Goal: Transaction & Acquisition: Purchase product/service

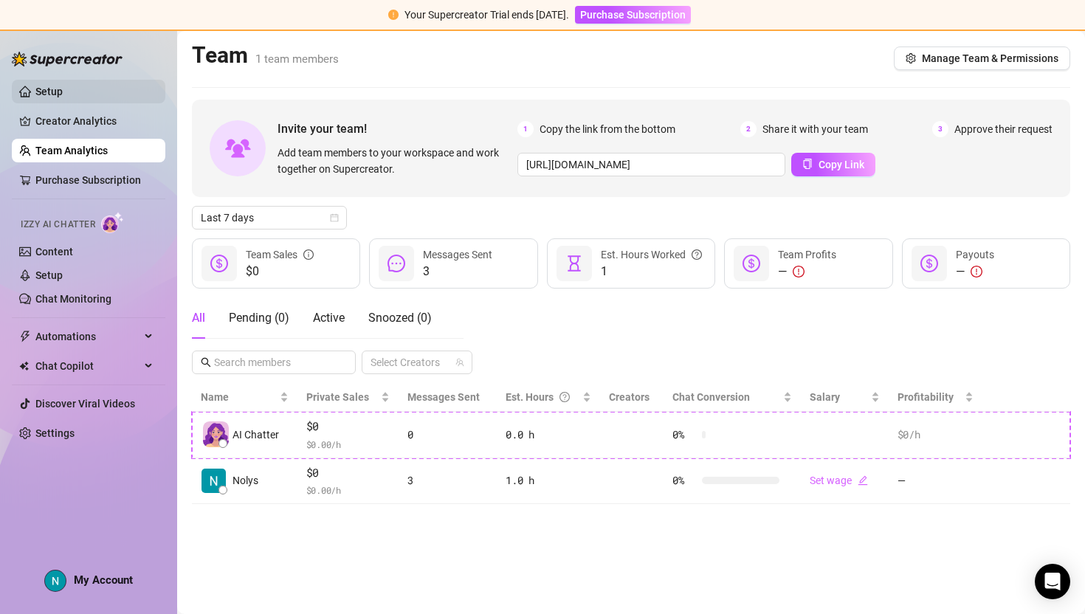
click at [63, 86] on link "Setup" at bounding box center [48, 92] width 27 height 12
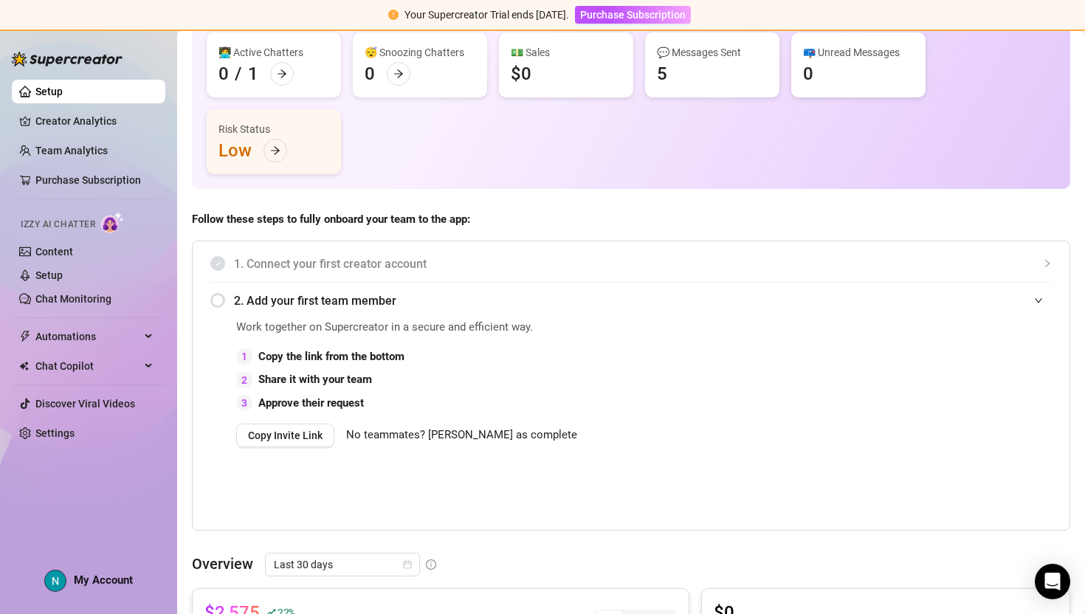
scroll to position [114, 0]
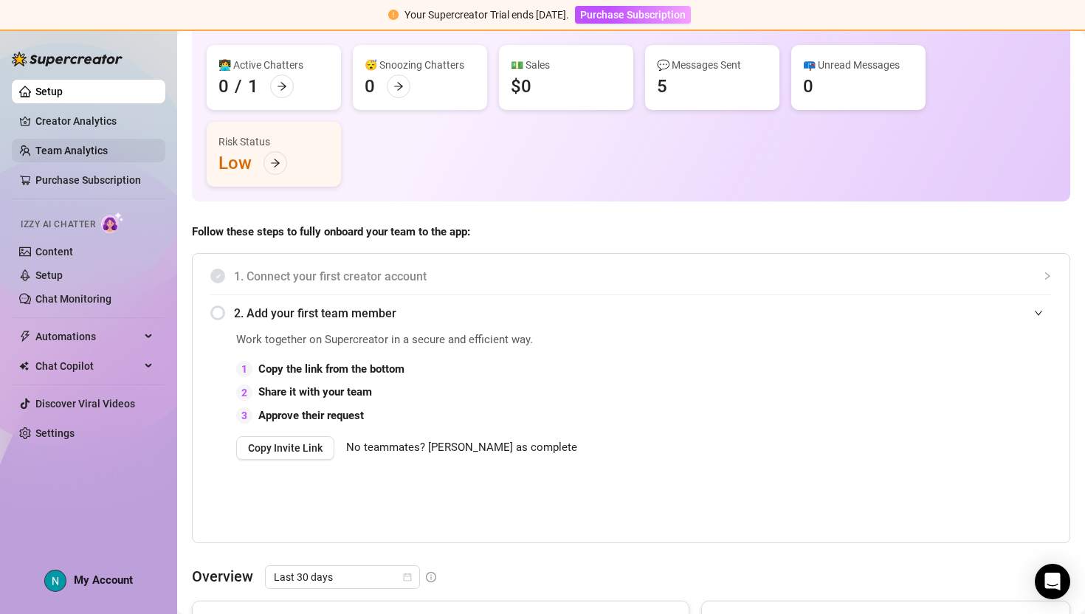
click at [47, 151] on link "Team Analytics" at bounding box center [71, 151] width 72 height 12
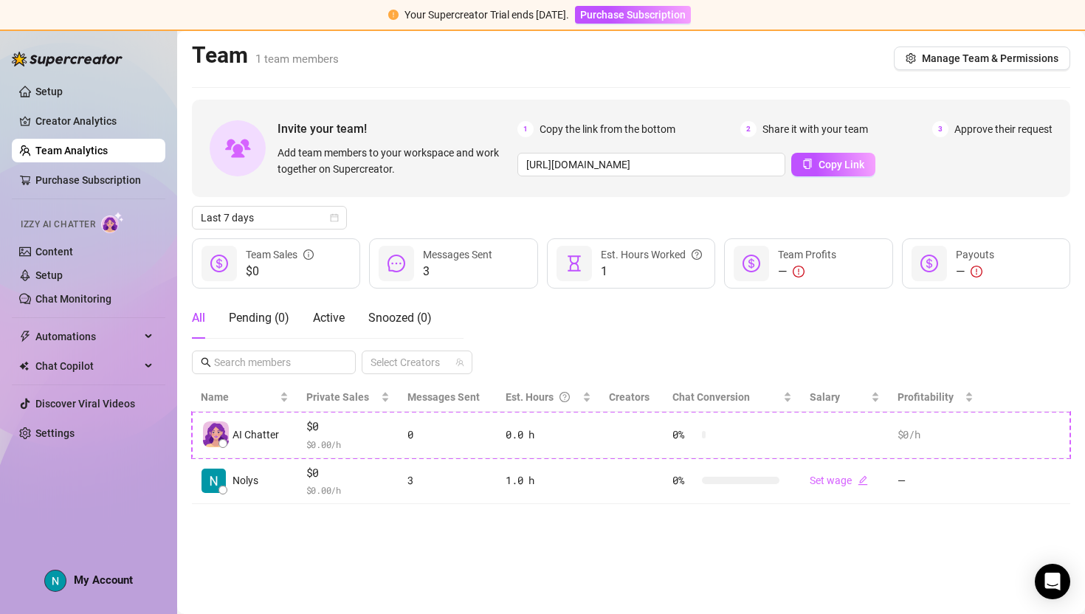
click at [78, 196] on ul "Setup Creator Analytics Team Analytics Purchase Subscription Izzy AI Chatter Co…" at bounding box center [88, 262] width 153 height 377
click at [105, 182] on link "Purchase Subscription" at bounding box center [88, 180] width 106 height 12
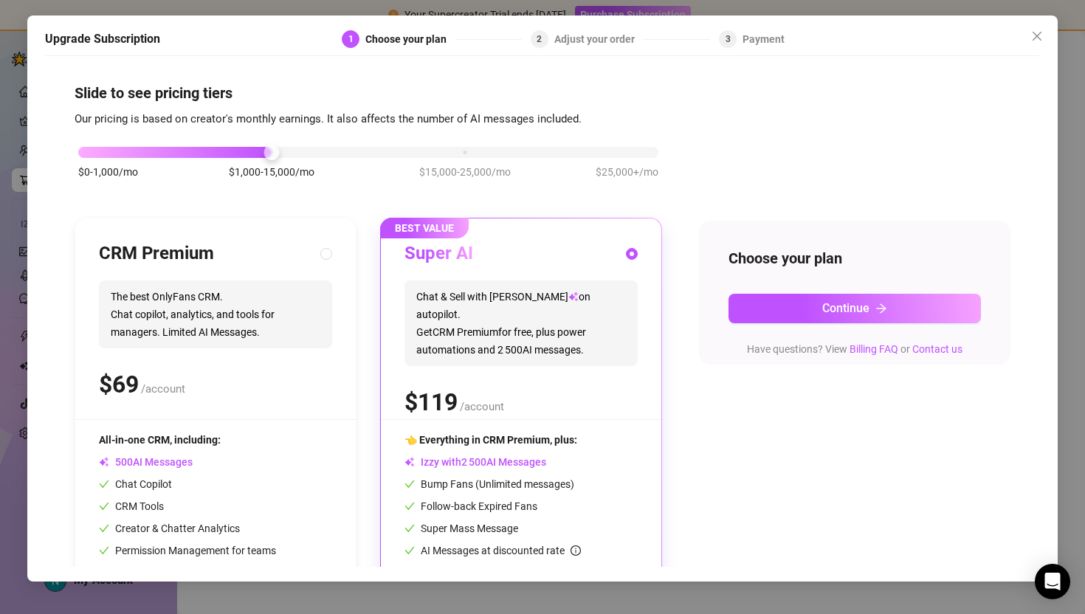
scroll to position [73, 0]
